Goal: Transaction & Acquisition: Obtain resource

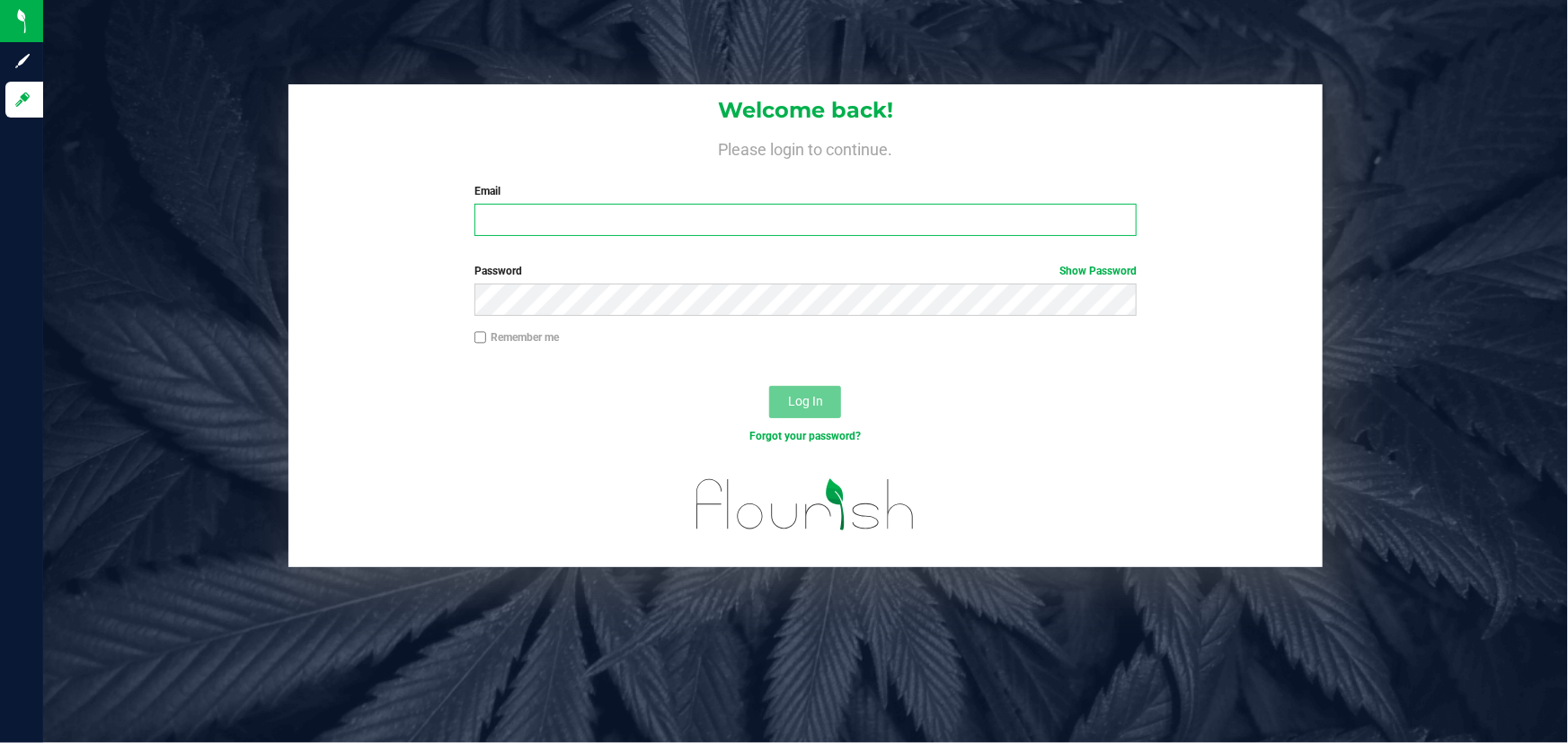
type input "[PERSON_NAME][EMAIL_ADDRESS][DOMAIN_NAME]"
click at [501, 428] on div "Forgot your password?" at bounding box center [805, 436] width 690 height 17
click at [800, 382] on div "Log In" at bounding box center [805, 408] width 1034 height 60
click at [798, 389] on button "Log In" at bounding box center [805, 401] width 72 height 32
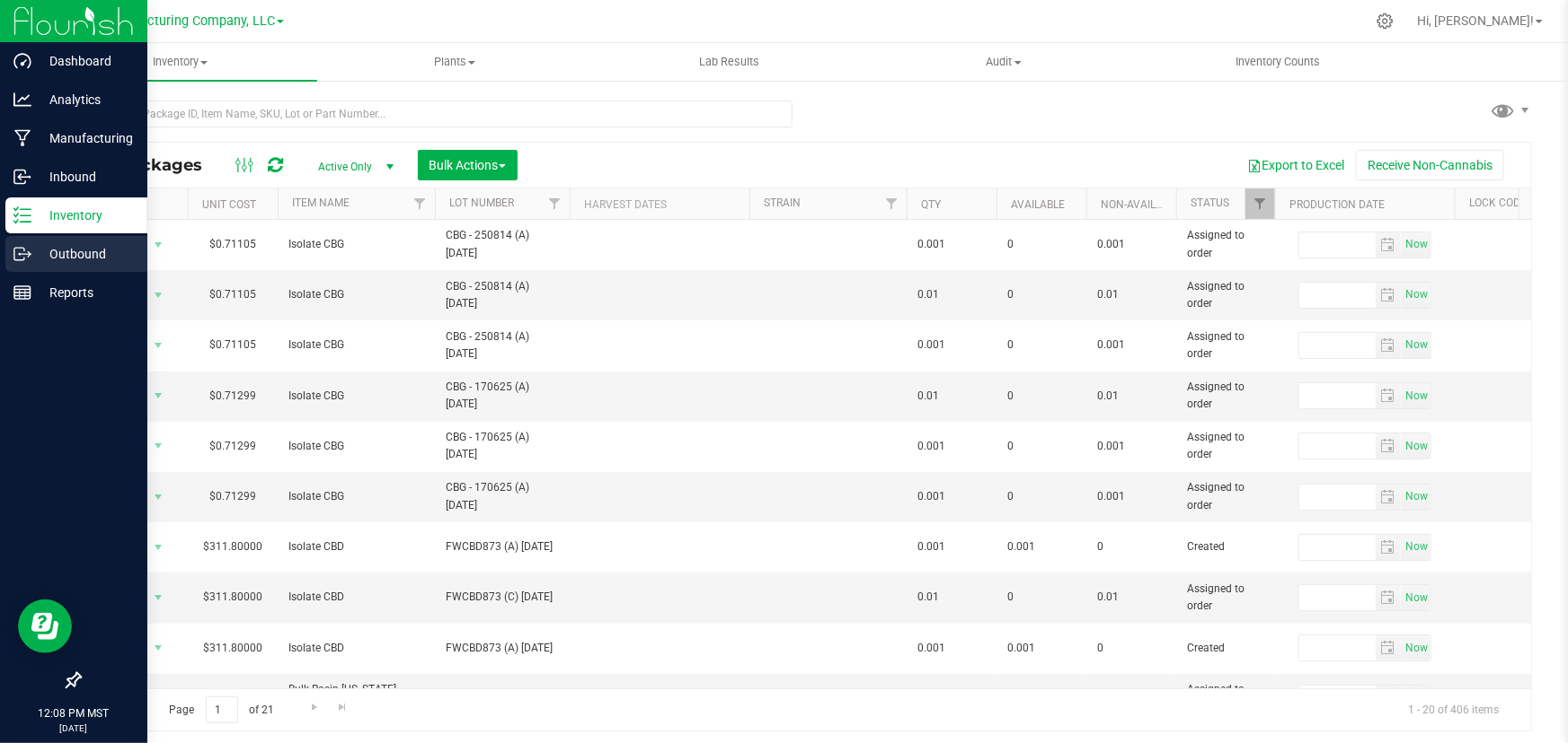
click at [42, 251] on p "Outbound" at bounding box center [85, 253] width 108 height 21
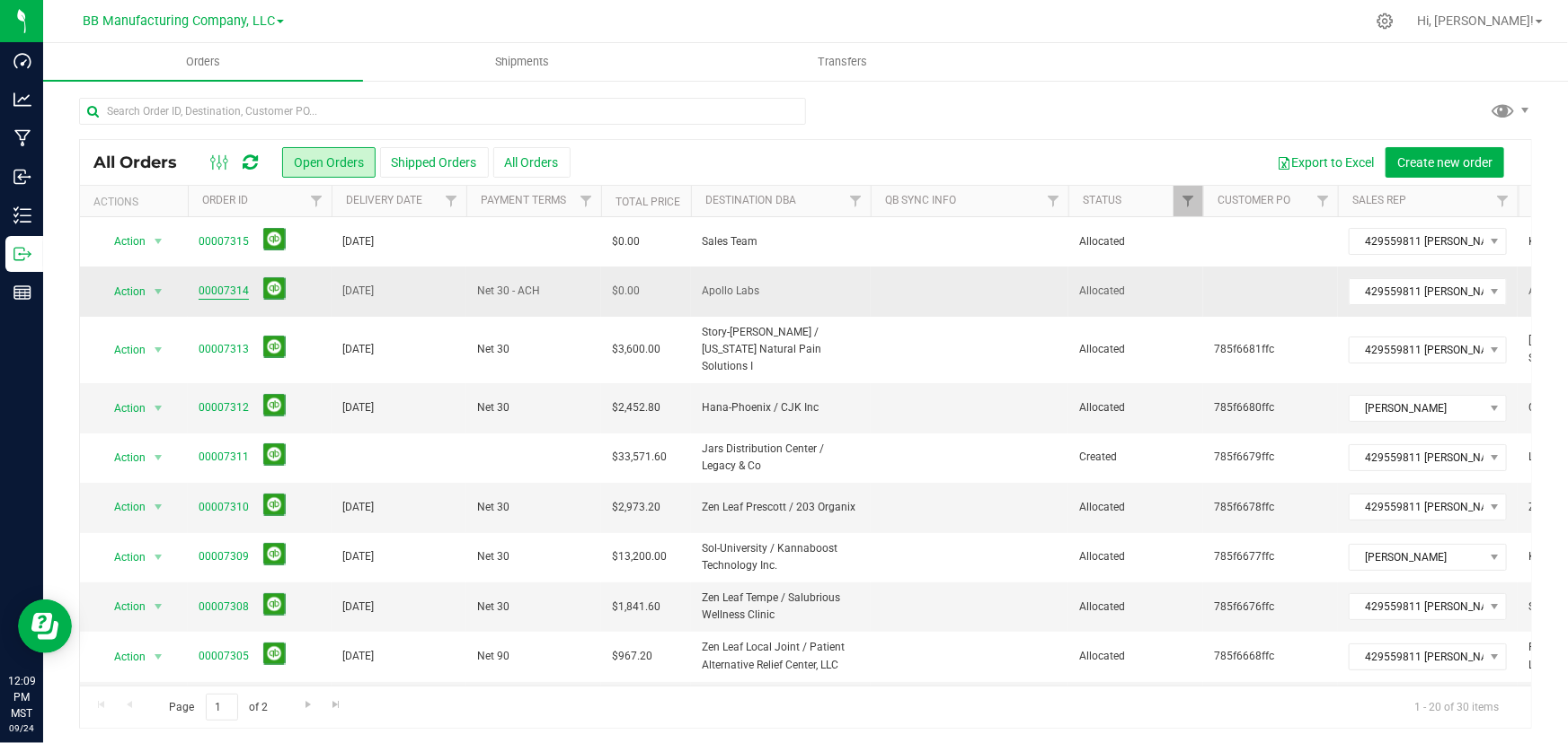
click at [205, 288] on link "00007314" at bounding box center [223, 291] width 51 height 17
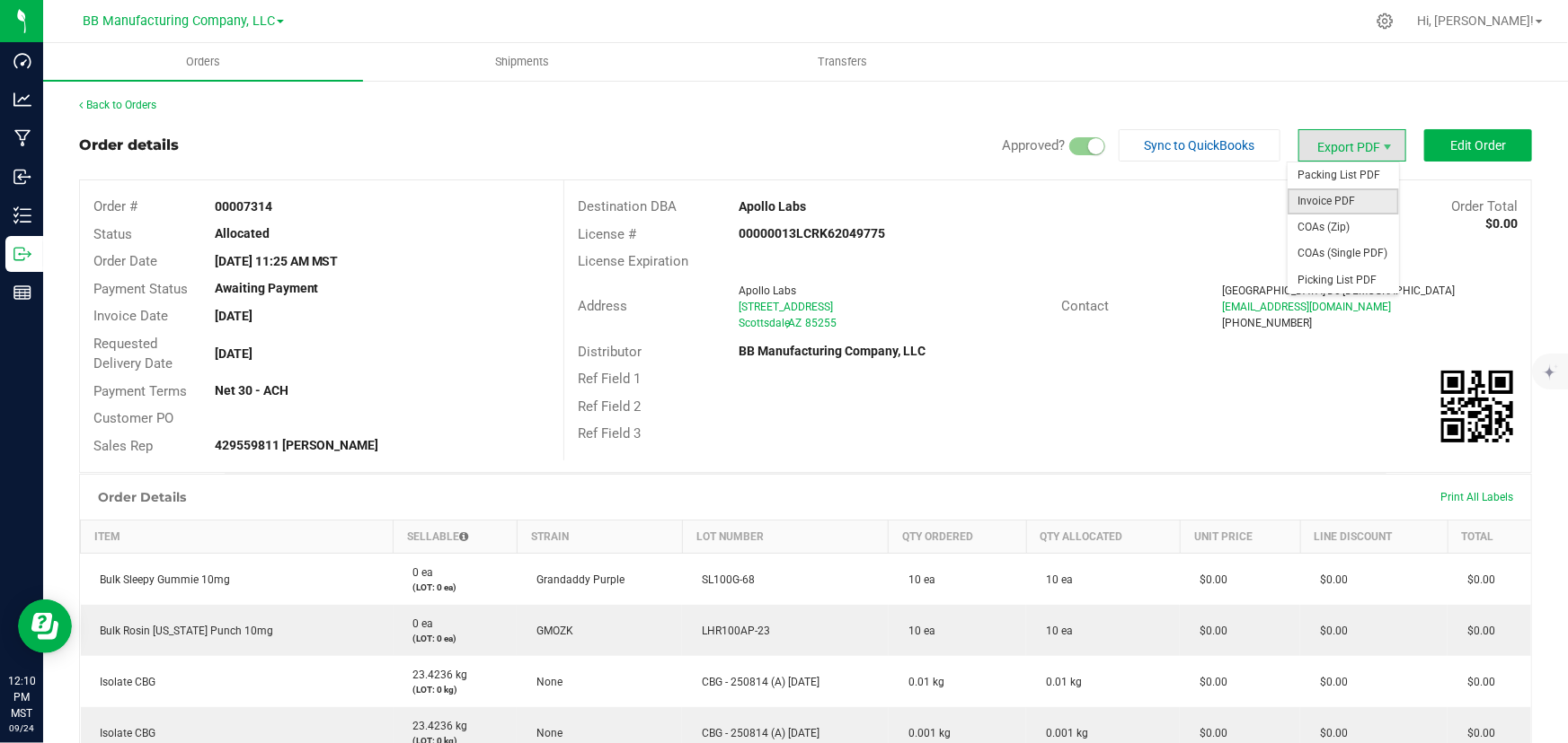
click at [1306, 202] on span "Invoice PDF" at bounding box center [1342, 202] width 111 height 26
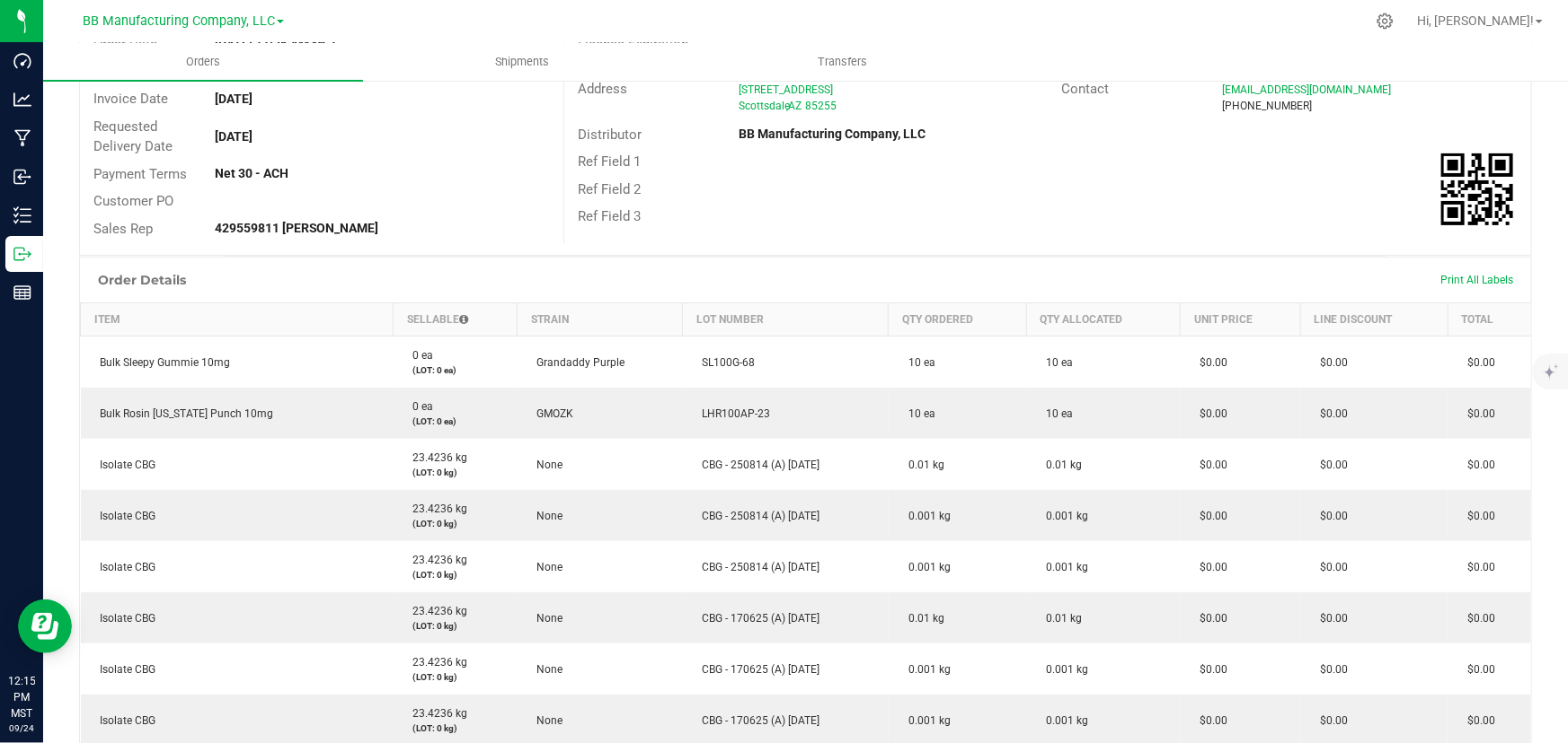
scroll to position [326, 0]
